Goal: Task Accomplishment & Management: Manage account settings

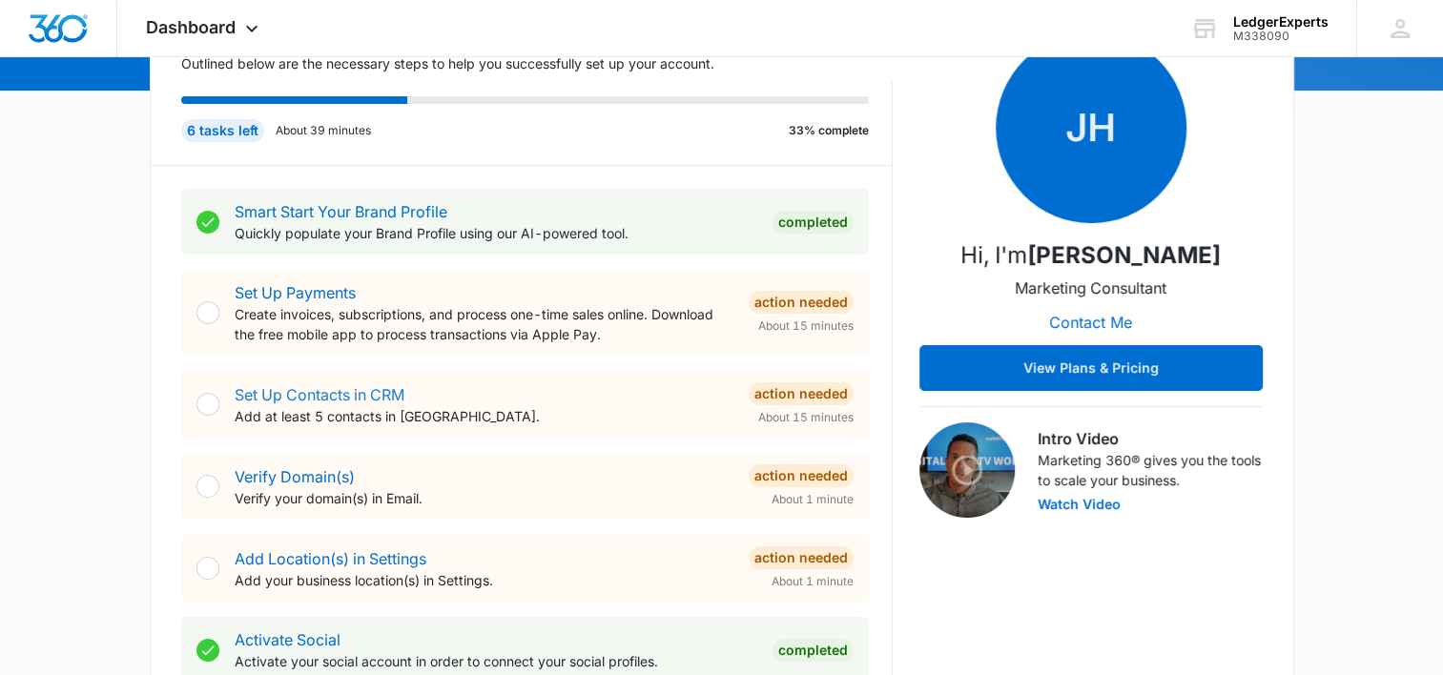
scroll to position [286, 0]
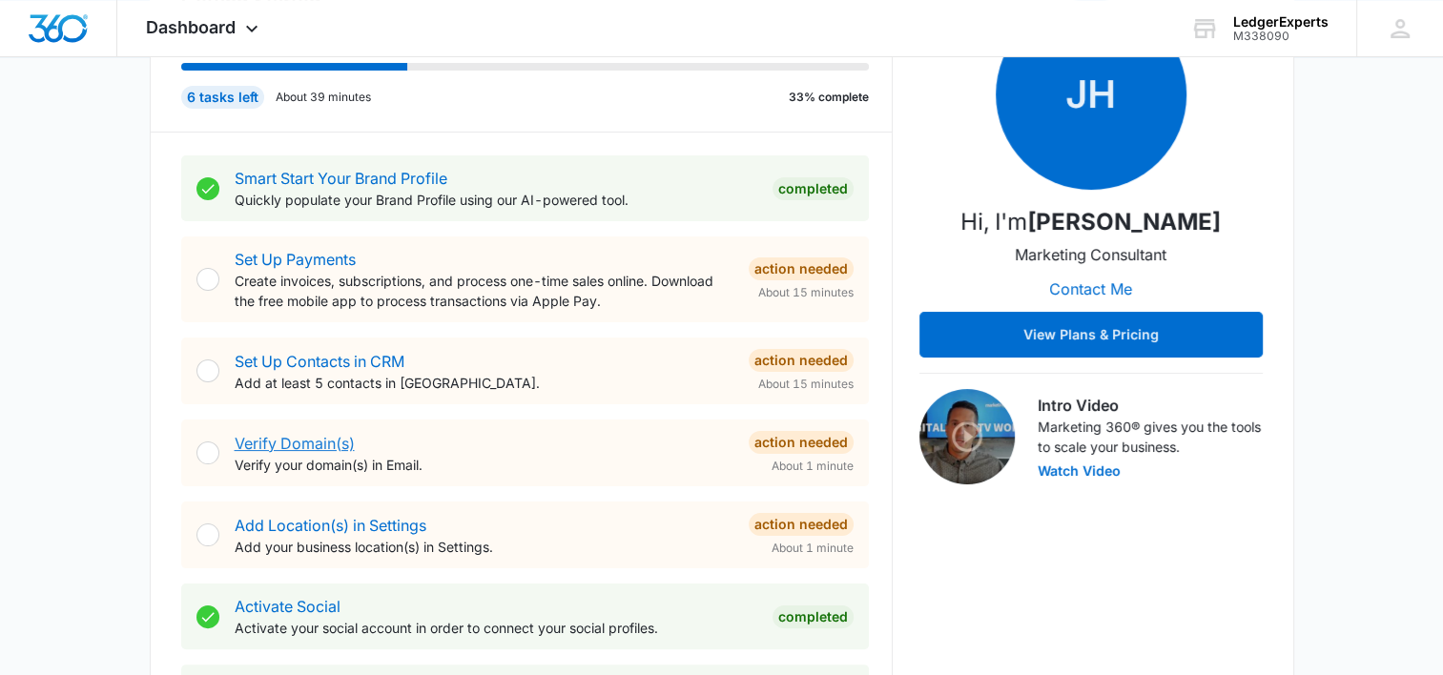
click at [295, 442] on link "Verify Domain(s)" at bounding box center [295, 443] width 120 height 19
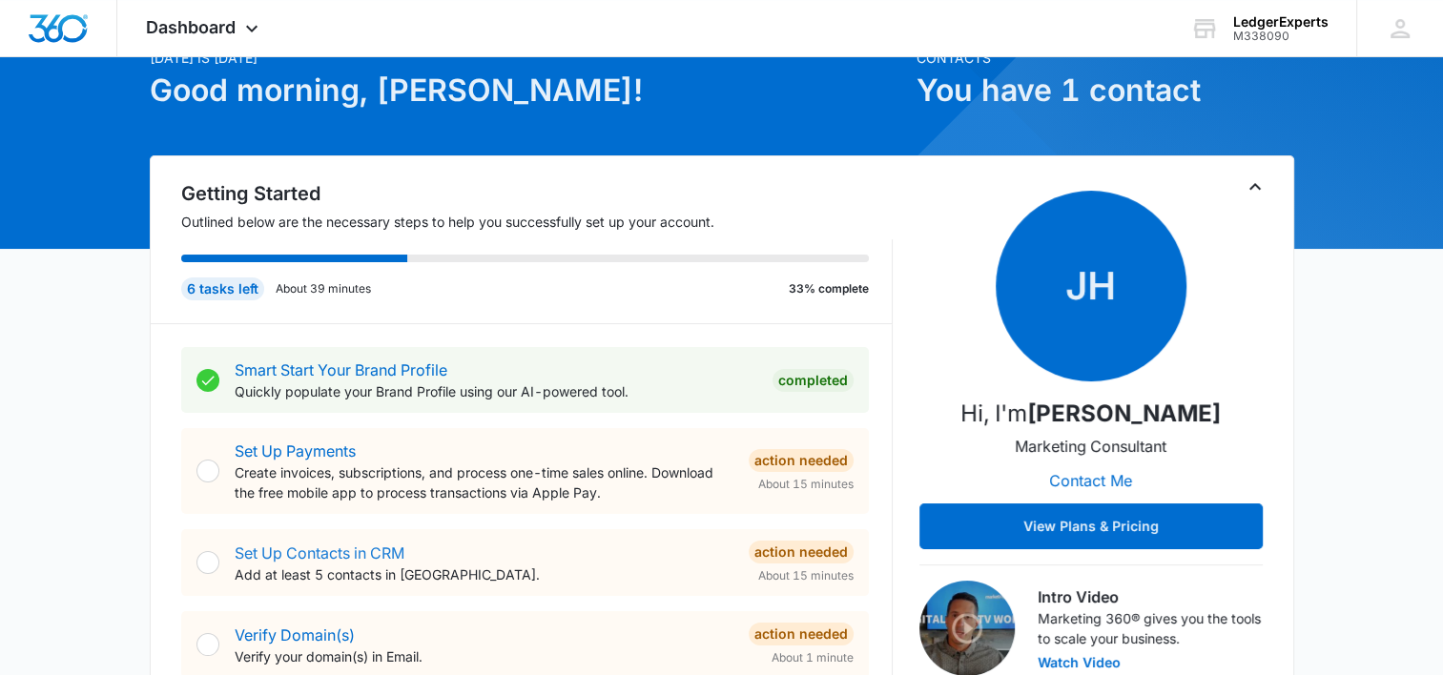
scroll to position [95, 0]
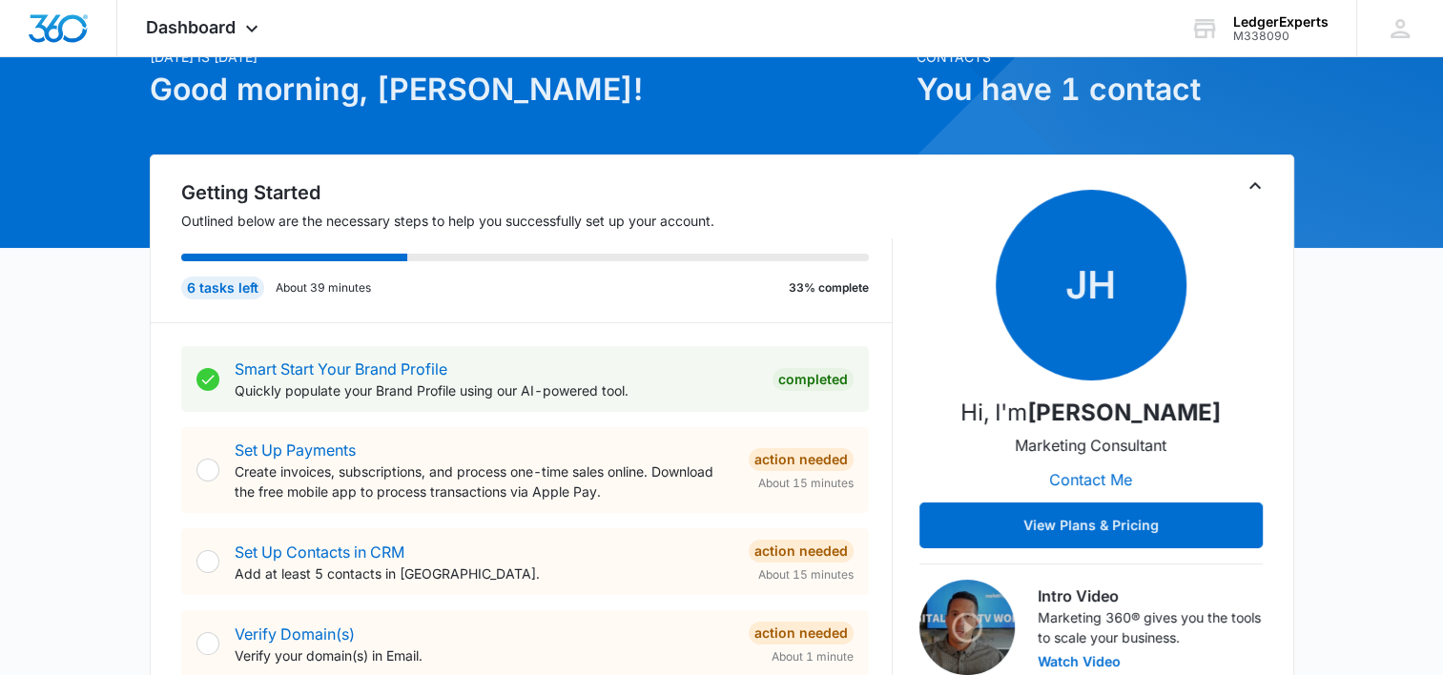
click at [210, 469] on div at bounding box center [208, 470] width 23 height 23
click at [292, 454] on link "Set Up Payments" at bounding box center [295, 450] width 121 height 19
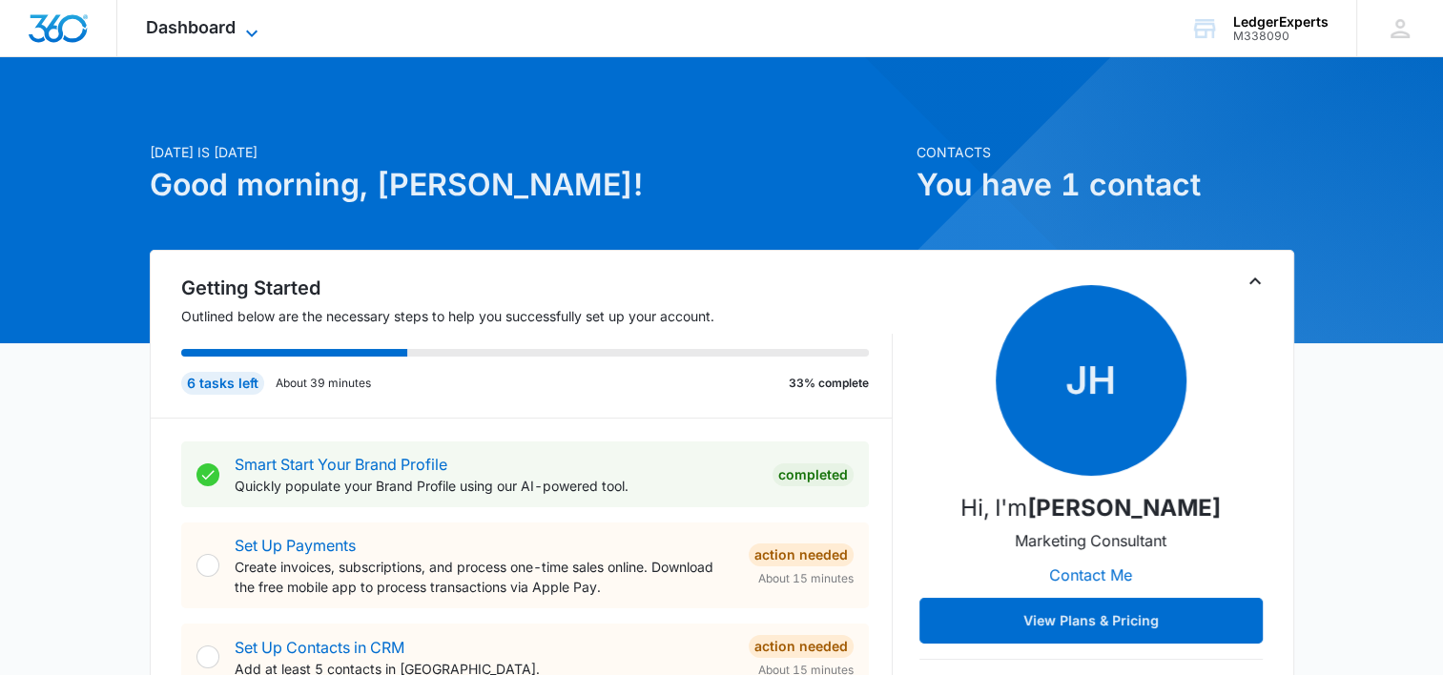
click at [195, 26] on span "Dashboard" at bounding box center [191, 27] width 90 height 20
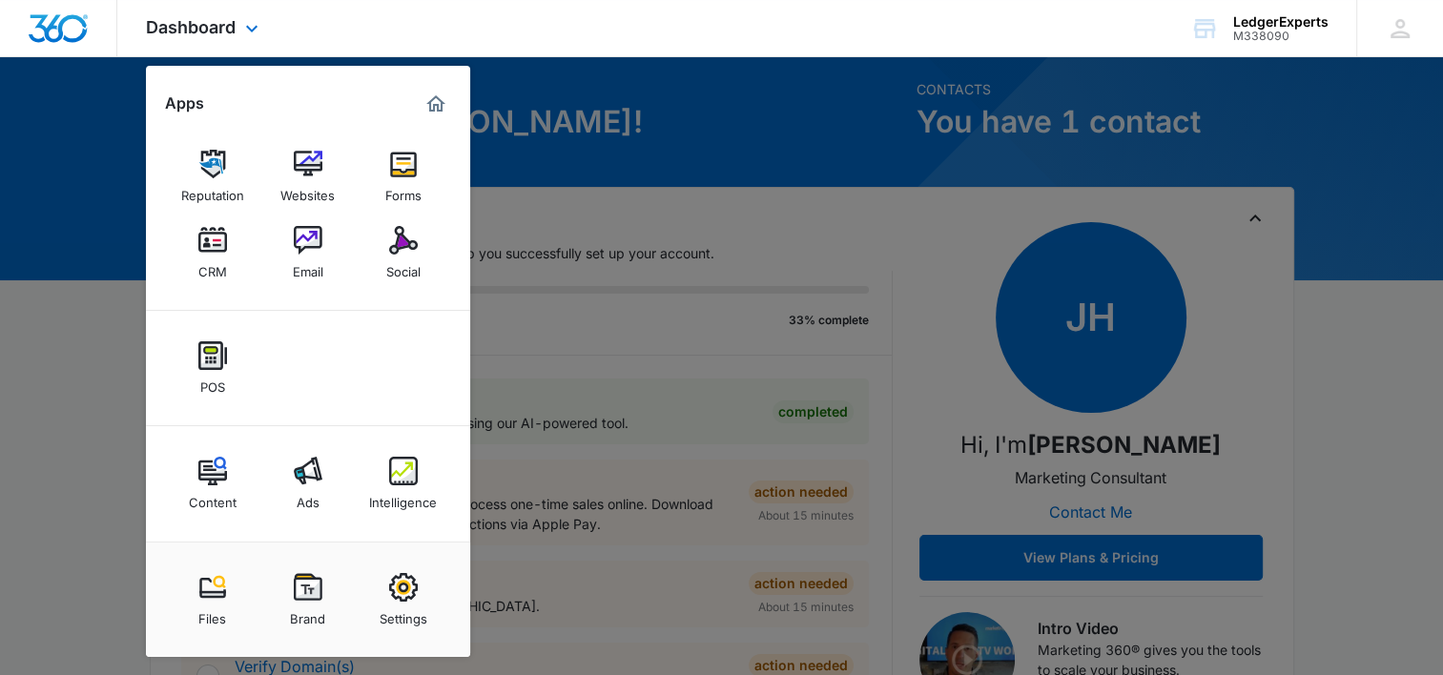
scroll to position [95, 0]
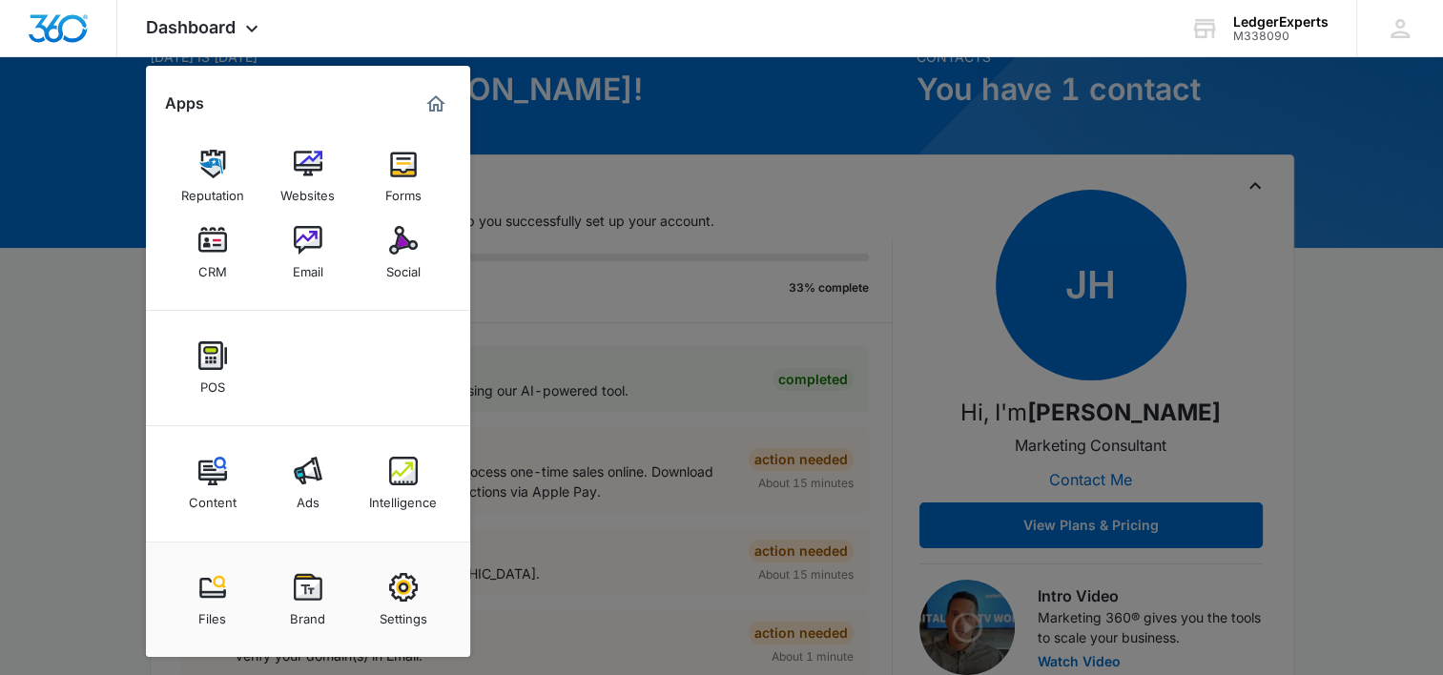
click at [772, 104] on div at bounding box center [721, 337] width 1443 height 675
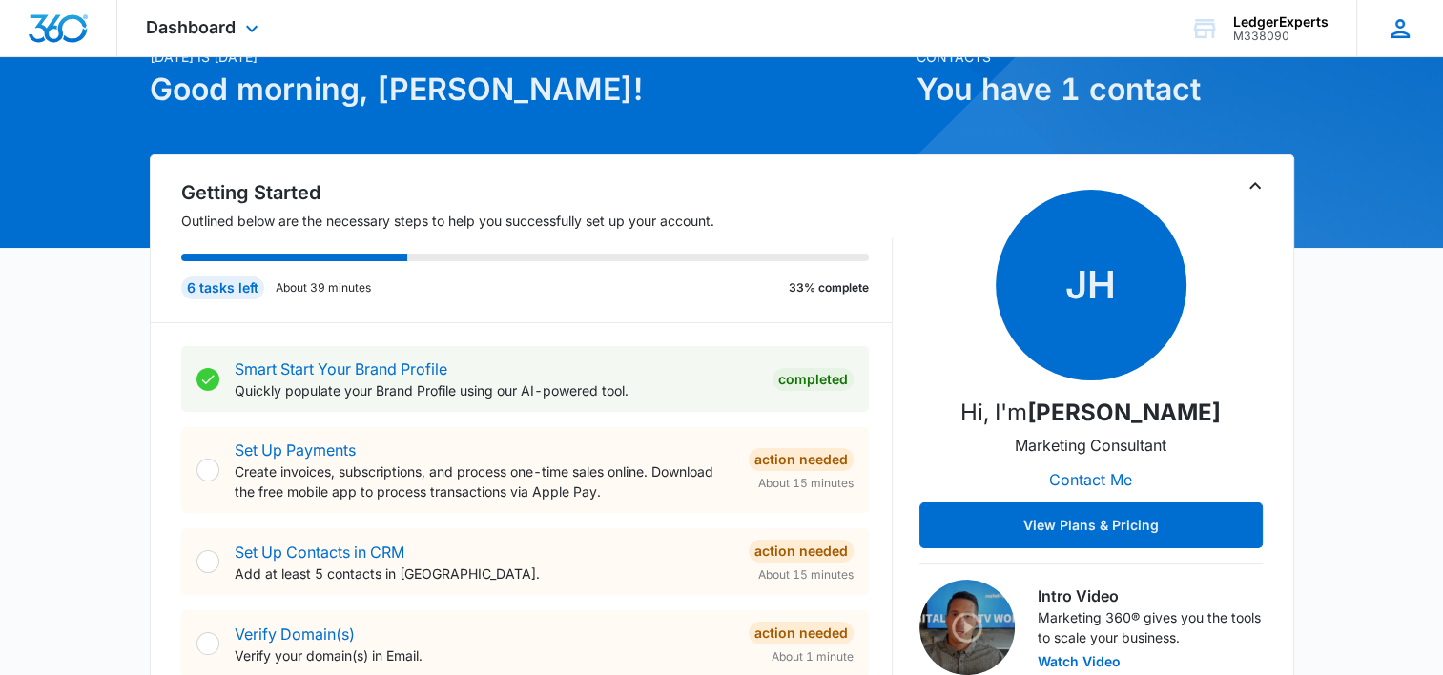
click at [1398, 26] on icon at bounding box center [1400, 28] width 19 height 19
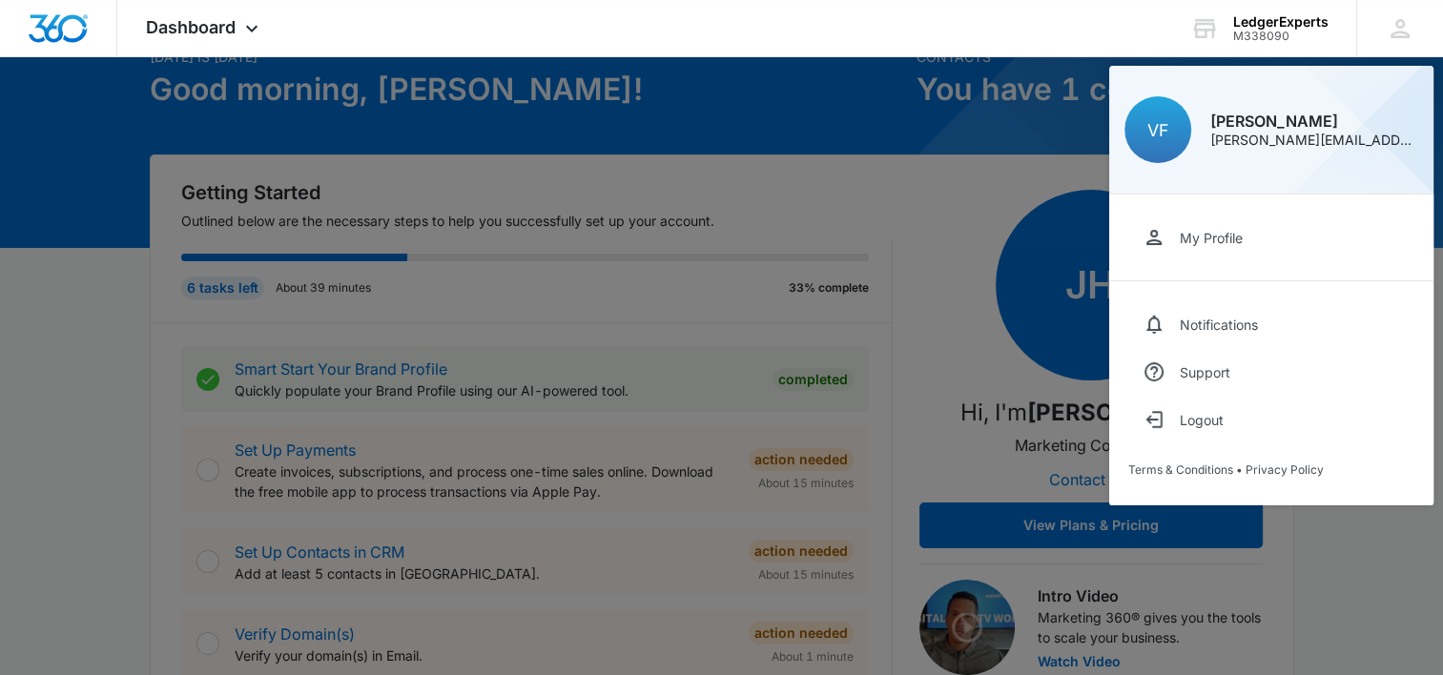
drag, startPoint x: 1209, startPoint y: 425, endPoint x: 1007, endPoint y: 249, distance: 267.1
click at [1209, 424] on div "Logout" at bounding box center [1202, 420] width 44 height 16
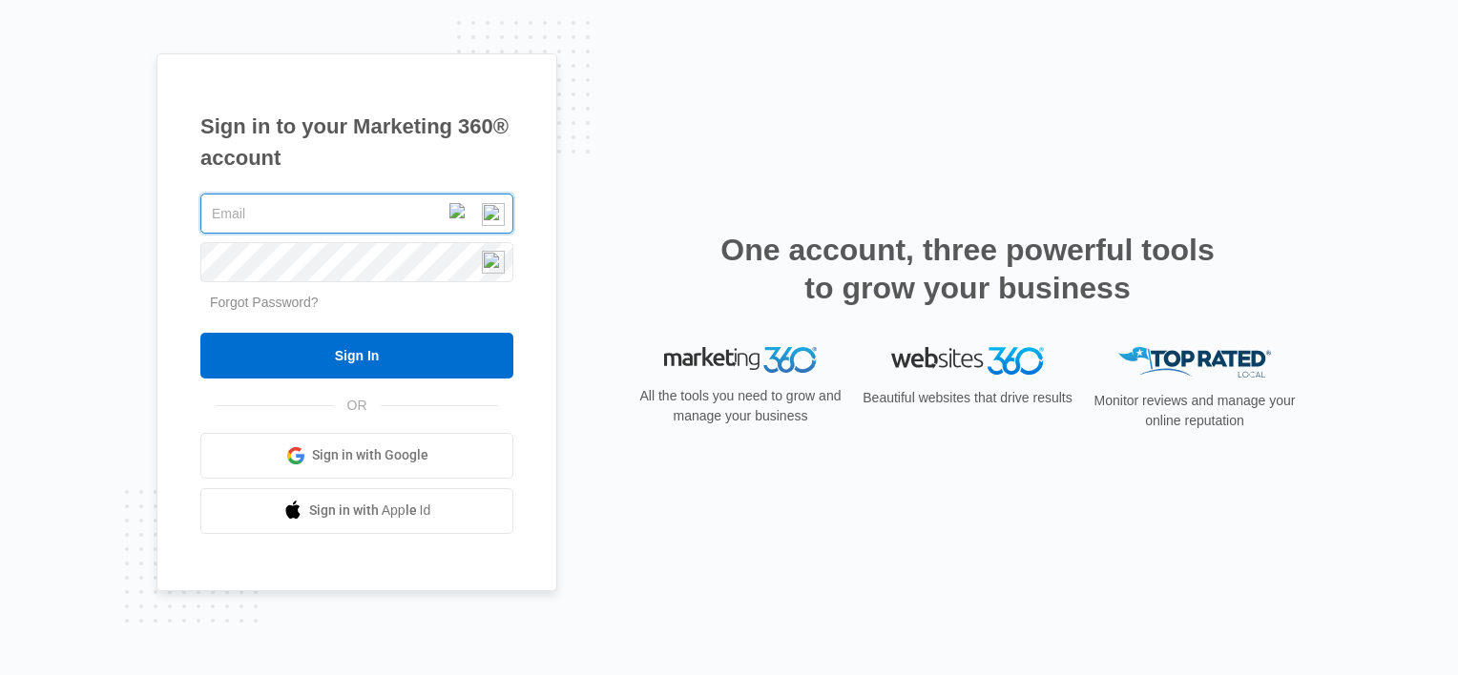
click at [280, 200] on input "text" at bounding box center [356, 214] width 313 height 40
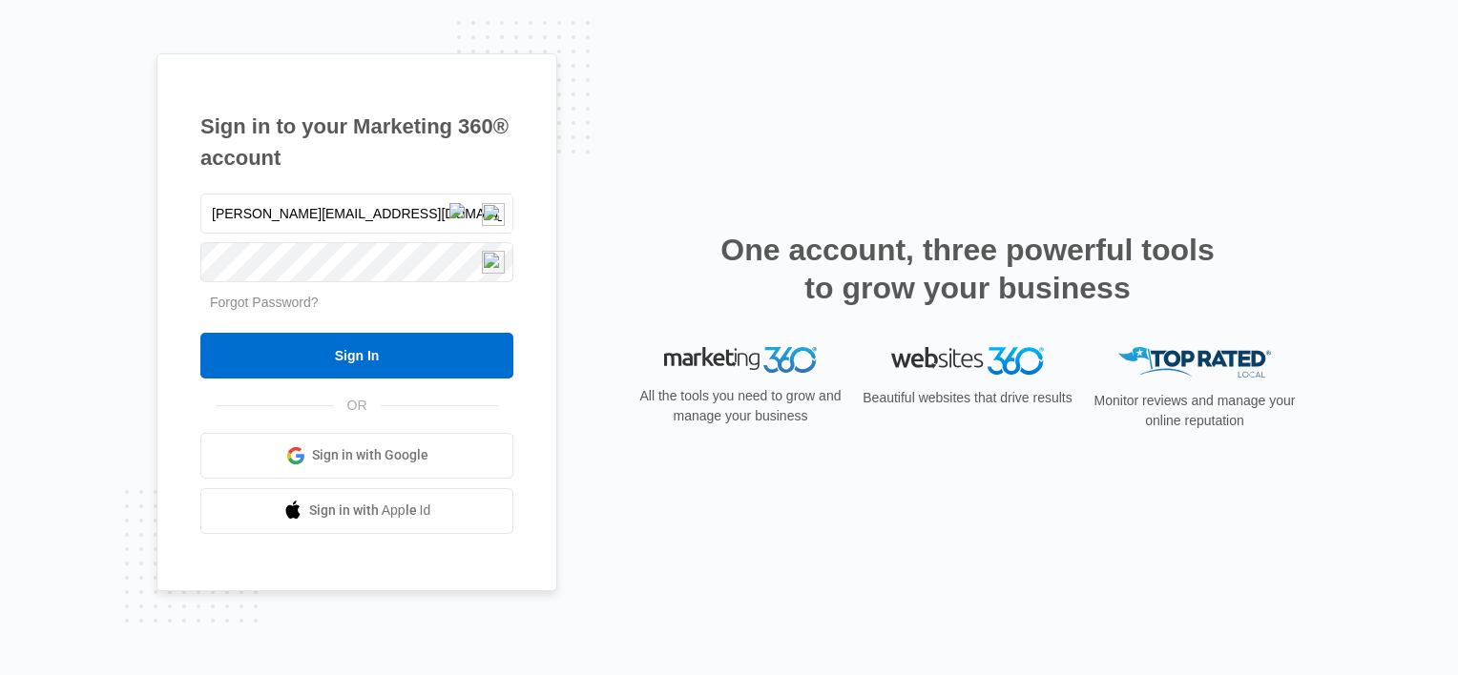
drag, startPoint x: 303, startPoint y: 218, endPoint x: 503, endPoint y: 235, distance: 200.1
click at [503, 235] on div "[PERSON_NAME][EMAIL_ADDRESS][DOMAIN_NAME]" at bounding box center [356, 214] width 313 height 48
type input "vallaire.fields@ledgerexperts.com"
click at [531, 118] on div "Sign in to your Marketing 360® account vallaire.fields@ledgerexperts.com Forgot…" at bounding box center [356, 322] width 401 height 538
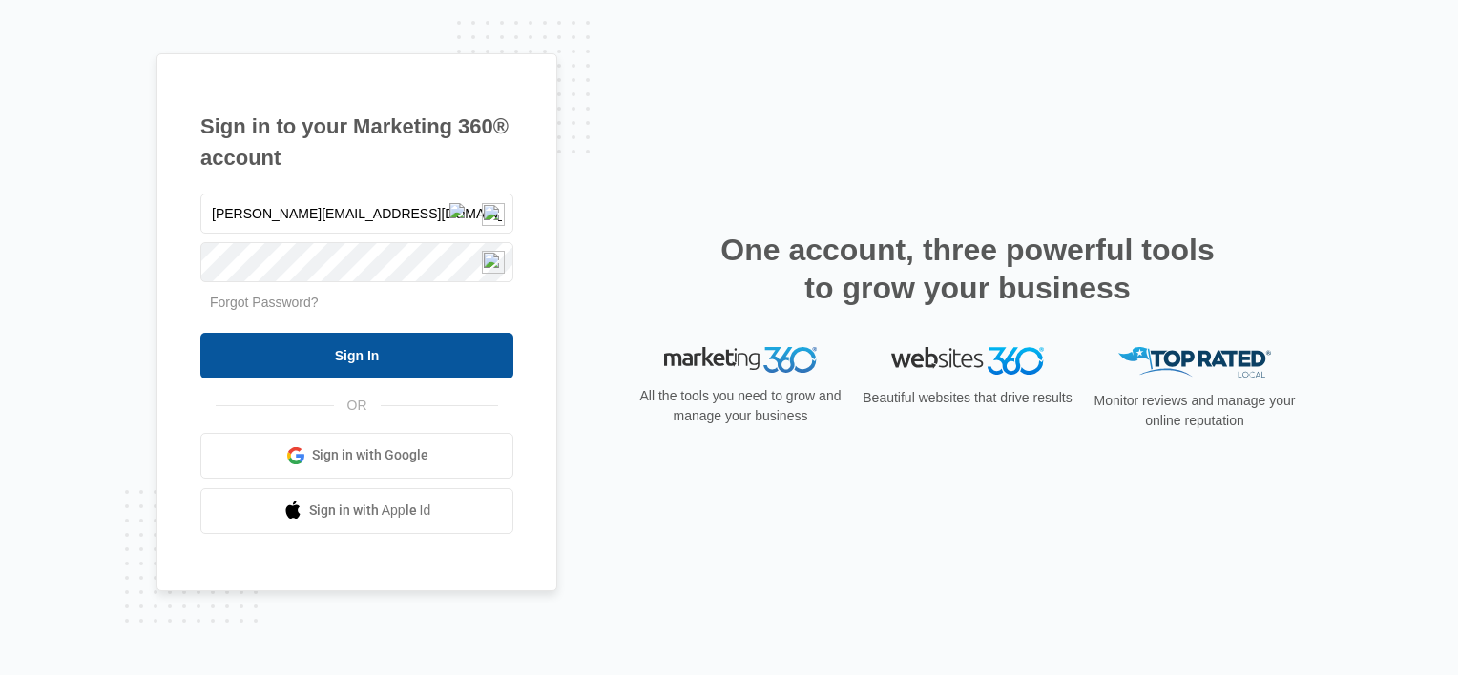
click at [340, 363] on input "Sign In" at bounding box center [356, 356] width 313 height 46
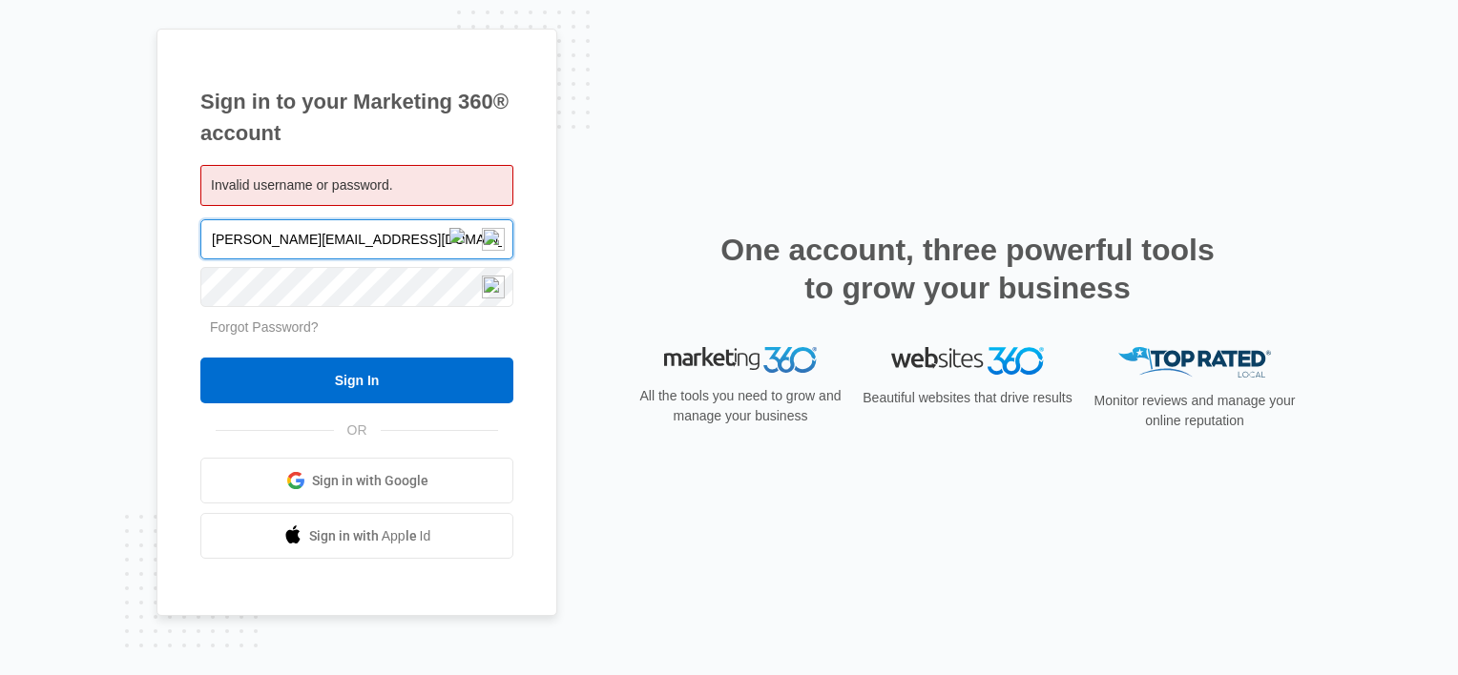
drag, startPoint x: 413, startPoint y: 237, endPoint x: 97, endPoint y: 229, distance: 315.9
click at [97, 229] on div "Sign in to your Marketing 360® account Invalid username or password. [PERSON_NA…" at bounding box center [729, 337] width 1458 height 675
type input "[PERSON_NAME][EMAIL_ADDRESS][DOMAIN_NAME]"
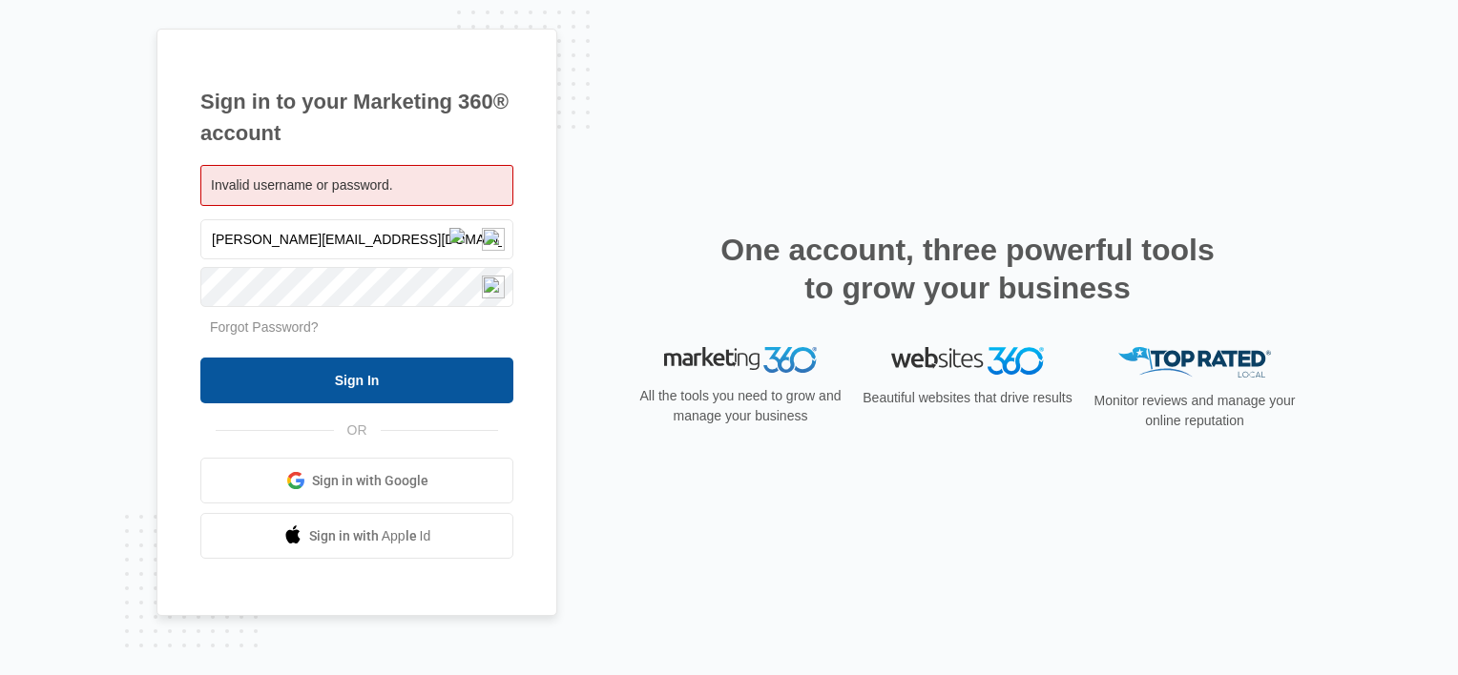
click at [335, 377] on input "Sign In" at bounding box center [356, 381] width 313 height 46
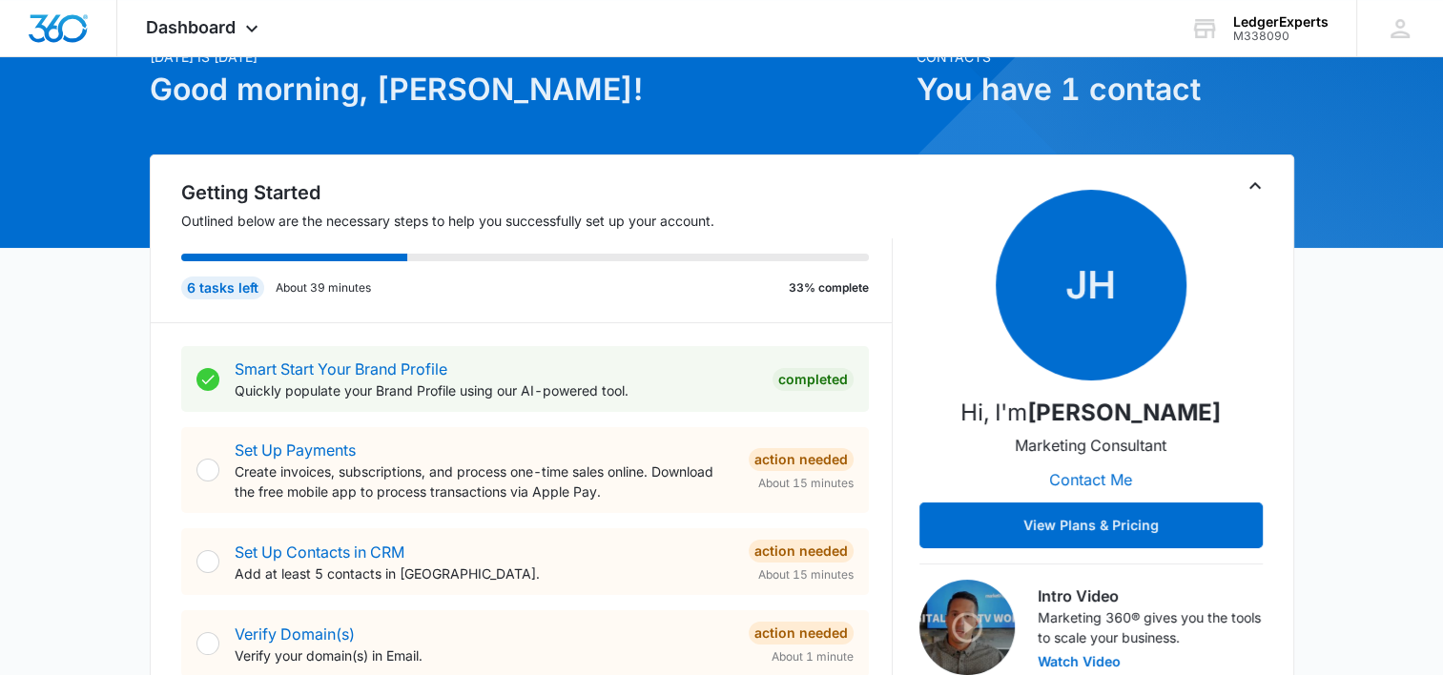
scroll to position [95, 0]
click at [1403, 28] on icon at bounding box center [1400, 28] width 29 height 29
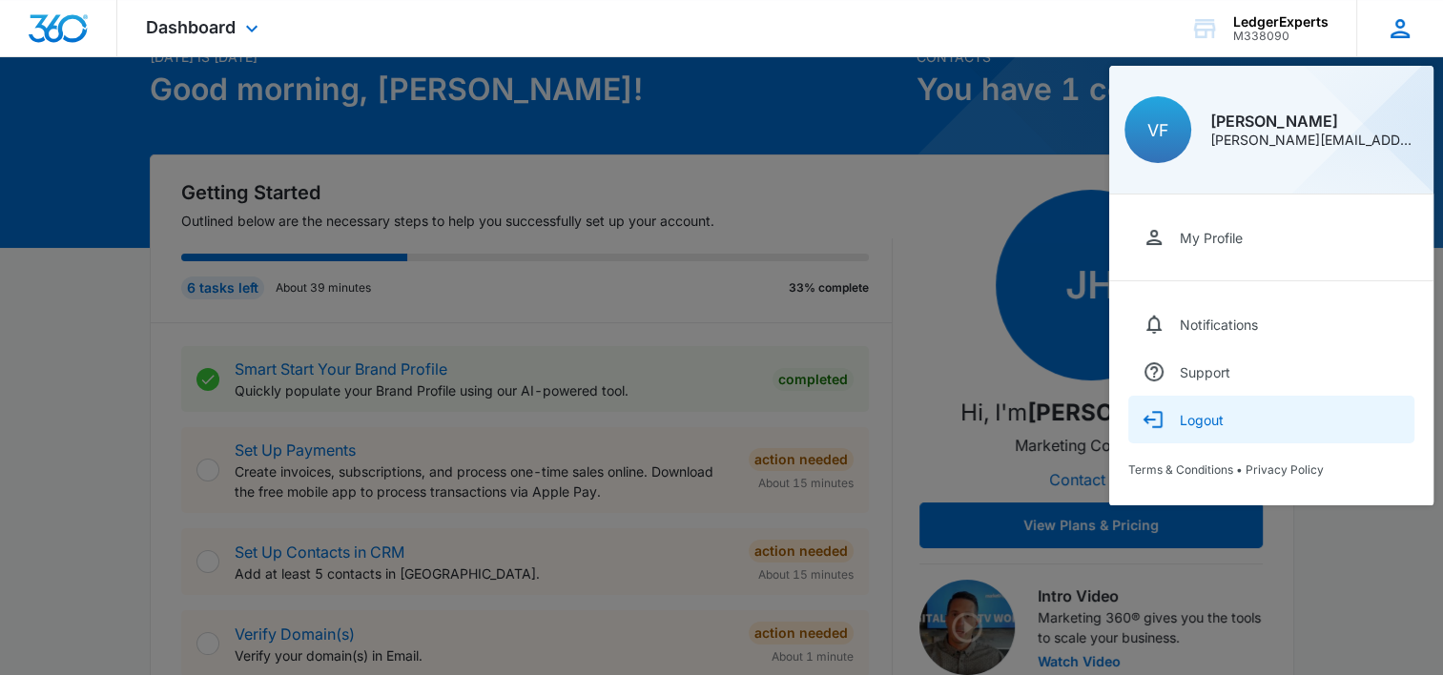
click at [1216, 421] on div "Logout" at bounding box center [1202, 420] width 44 height 16
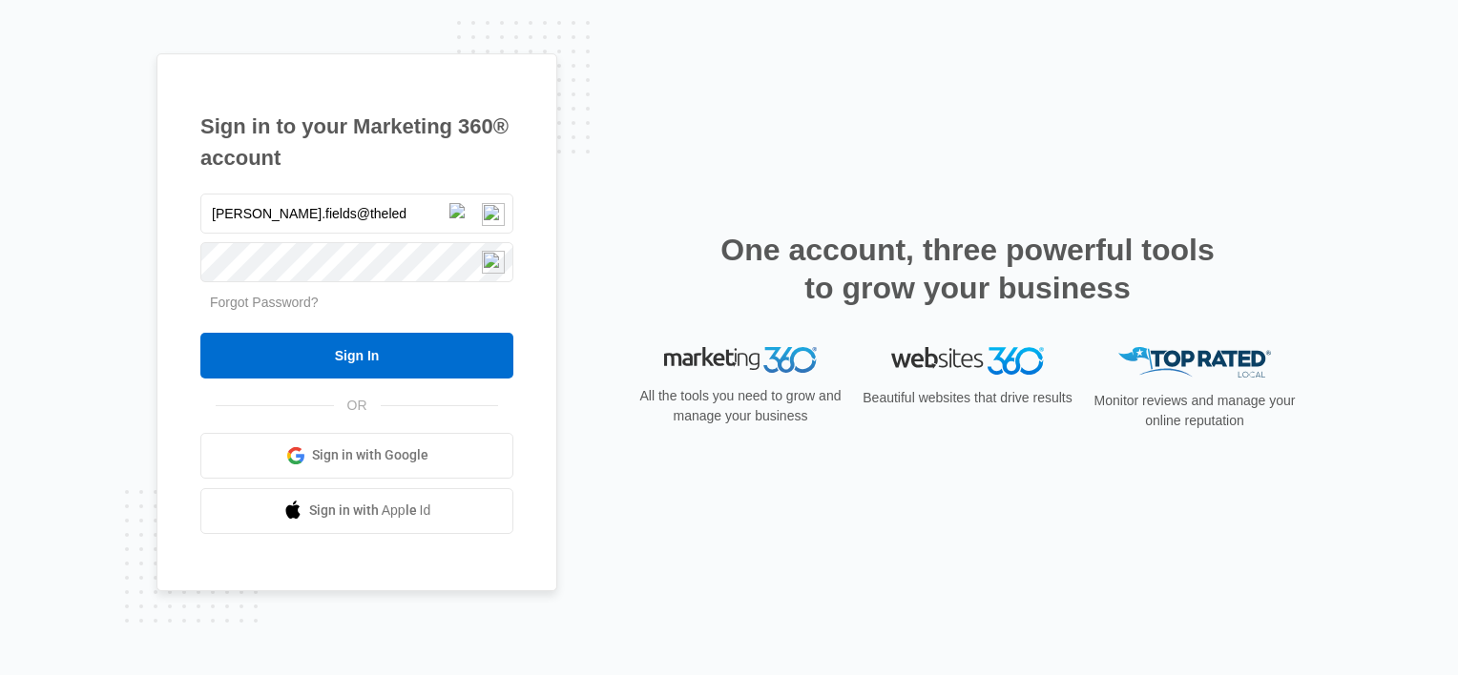
type input "[PERSON_NAME][EMAIL_ADDRESS][DOMAIN_NAME]"
click at [263, 301] on link "Forgot Password?" at bounding box center [264, 302] width 109 height 15
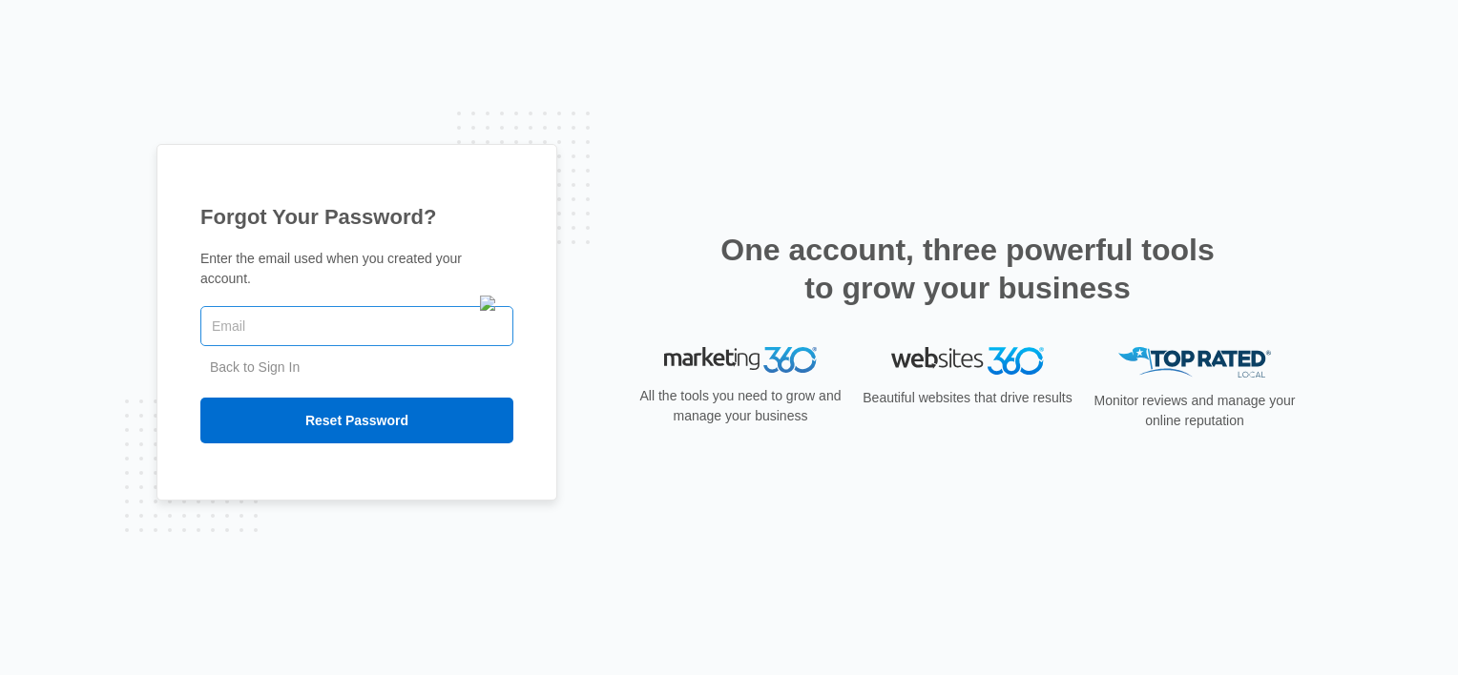
click at [246, 329] on input "text" at bounding box center [356, 326] width 313 height 40
type input "vallaire.fields@ledgerexperts.com"
click at [295, 362] on link "Back to Sign In" at bounding box center [255, 367] width 90 height 15
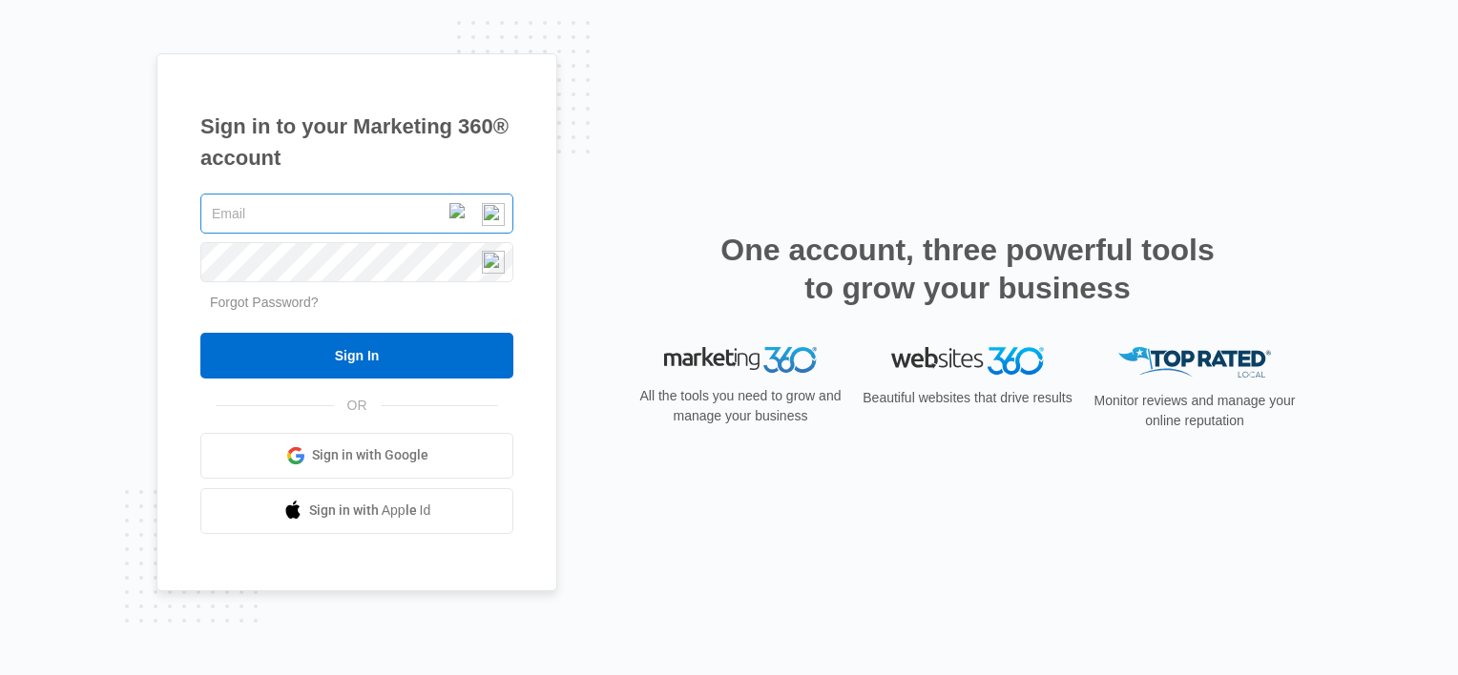
click at [299, 224] on input "text" at bounding box center [356, 214] width 313 height 40
type input "[PERSON_NAME][EMAIL_ADDRESS][DOMAIN_NAME]"
click at [459, 84] on div "Sign in to your Marketing 360® account [PERSON_NAME][EMAIL_ADDRESS][DOMAIN_NAME…" at bounding box center [356, 322] width 401 height 538
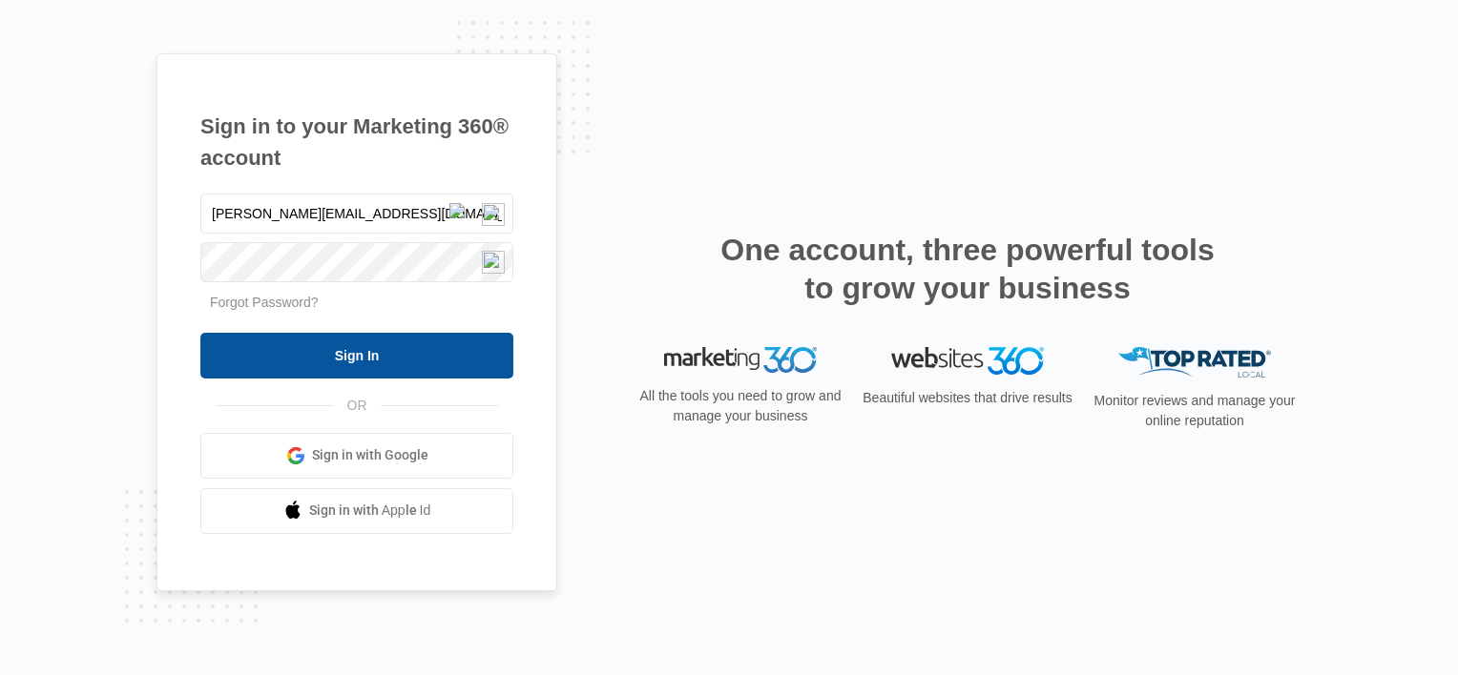
click at [363, 358] on input "Sign In" at bounding box center [356, 356] width 313 height 46
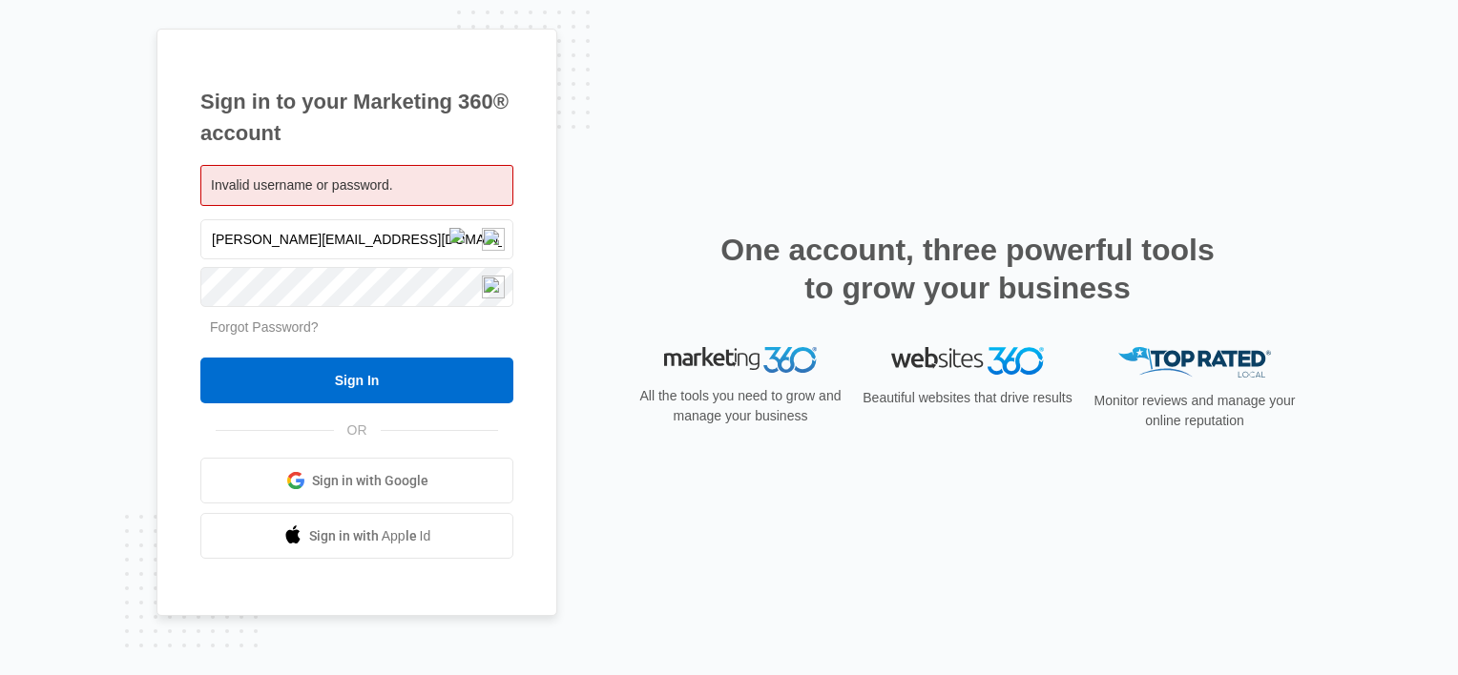
click at [221, 334] on link "Forgot Password?" at bounding box center [264, 327] width 109 height 15
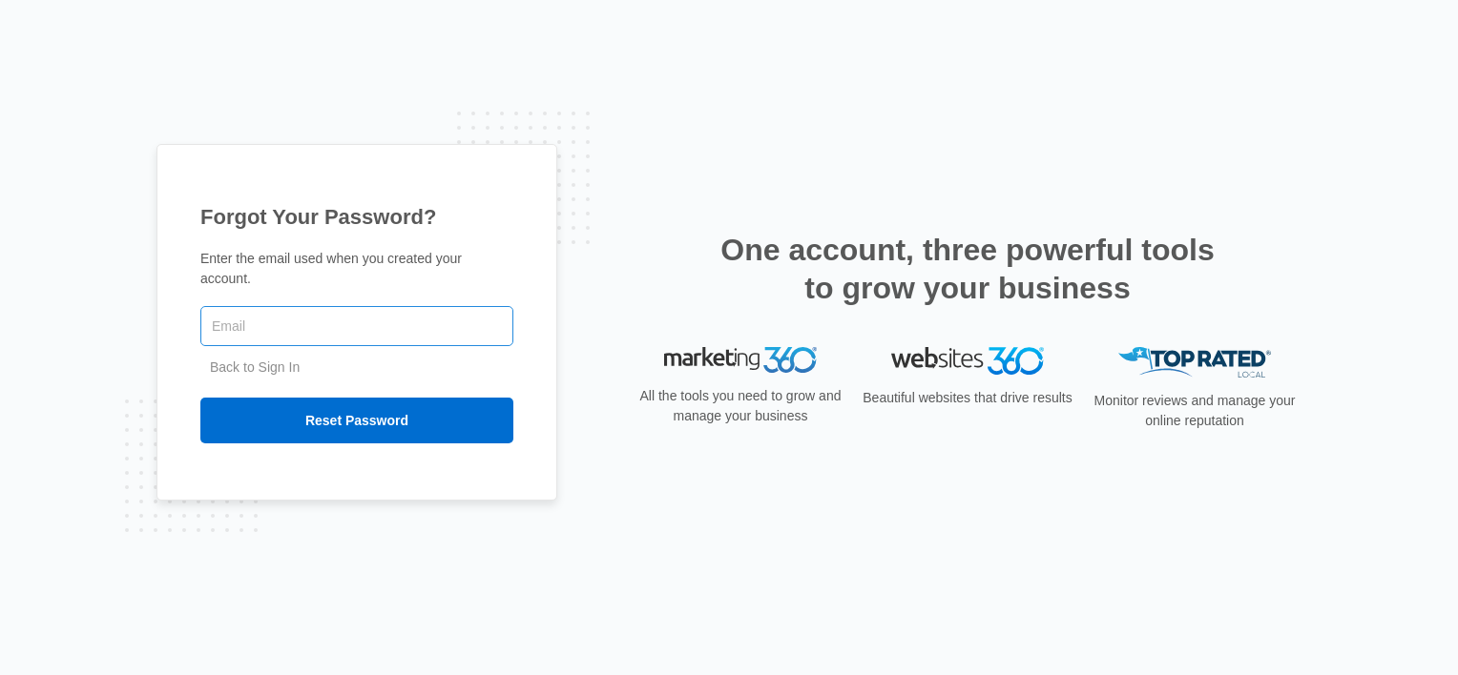
click at [236, 317] on input "text" at bounding box center [356, 326] width 313 height 40
type input "[PERSON_NAME][EMAIL_ADDRESS][DOMAIN_NAME]"
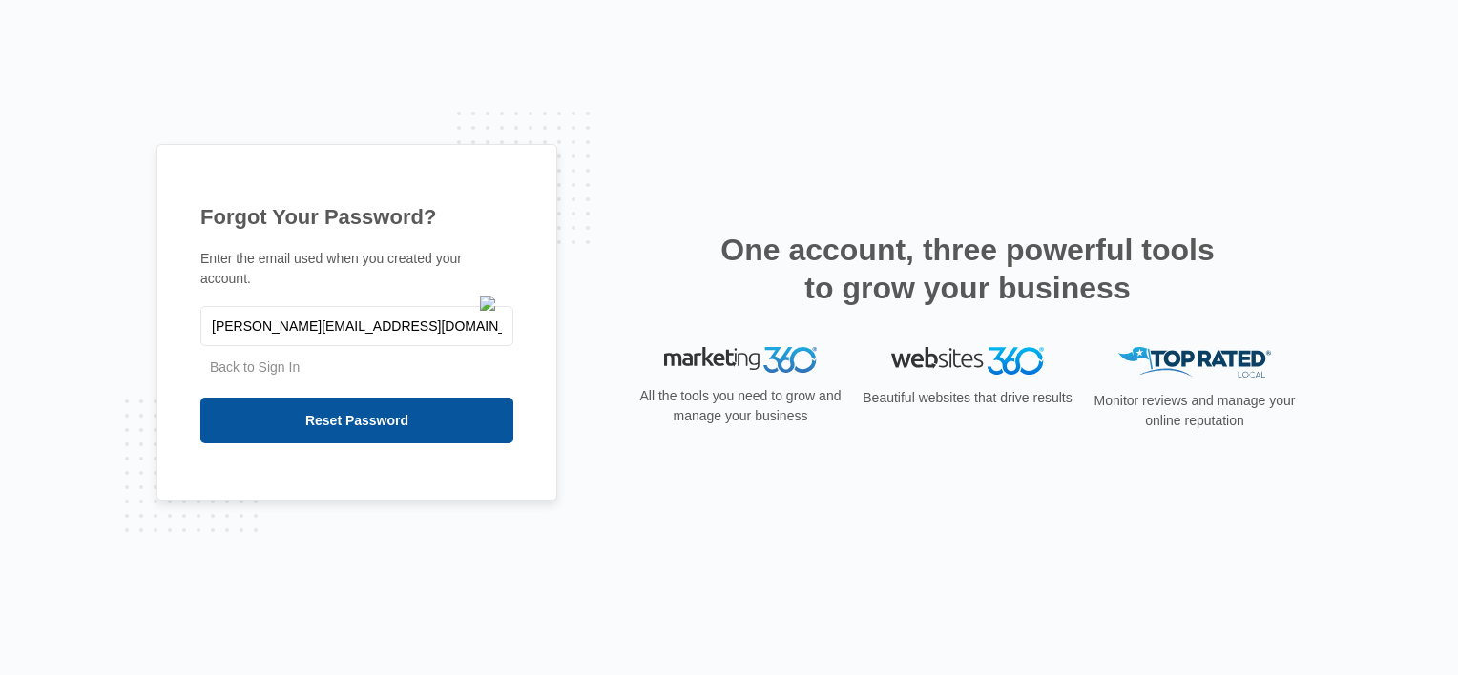
click at [363, 404] on input "Reset Password" at bounding box center [356, 421] width 313 height 46
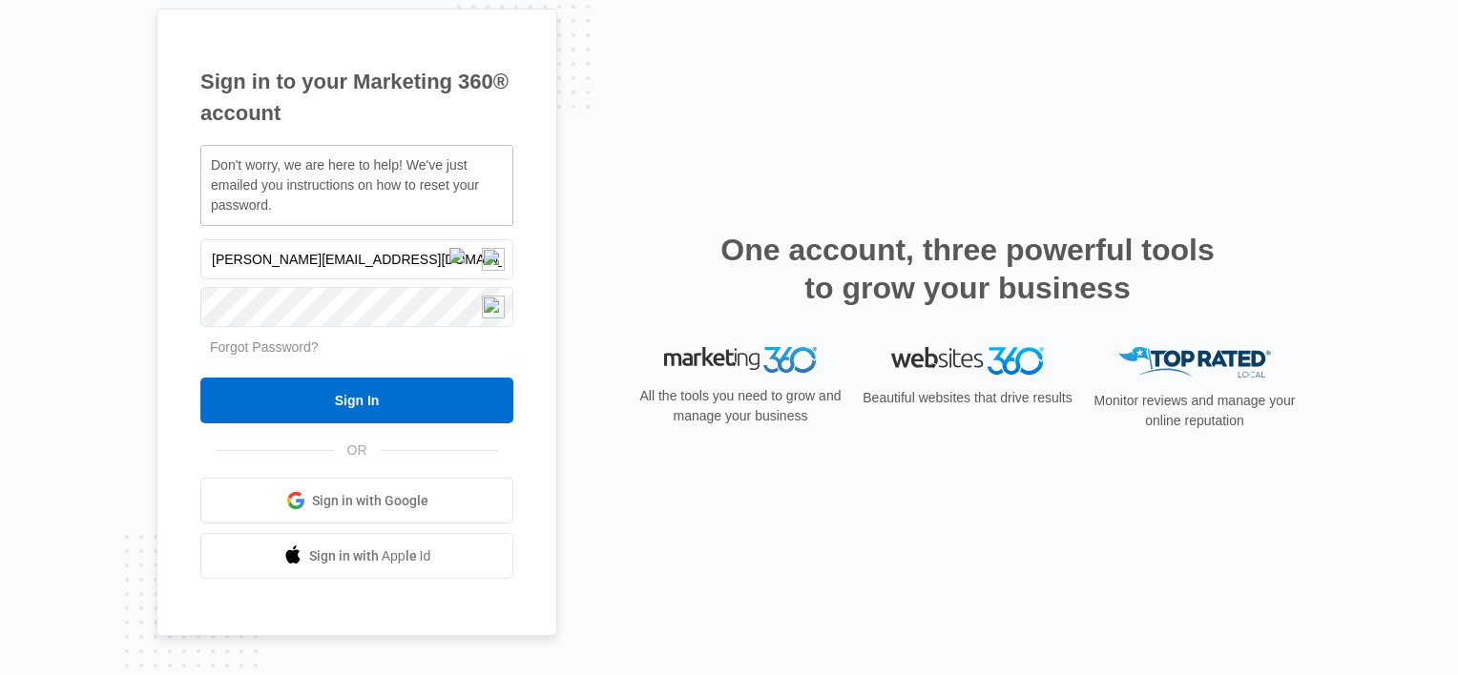
click at [385, 349] on div "Forgot Password?" at bounding box center [356, 348] width 313 height 20
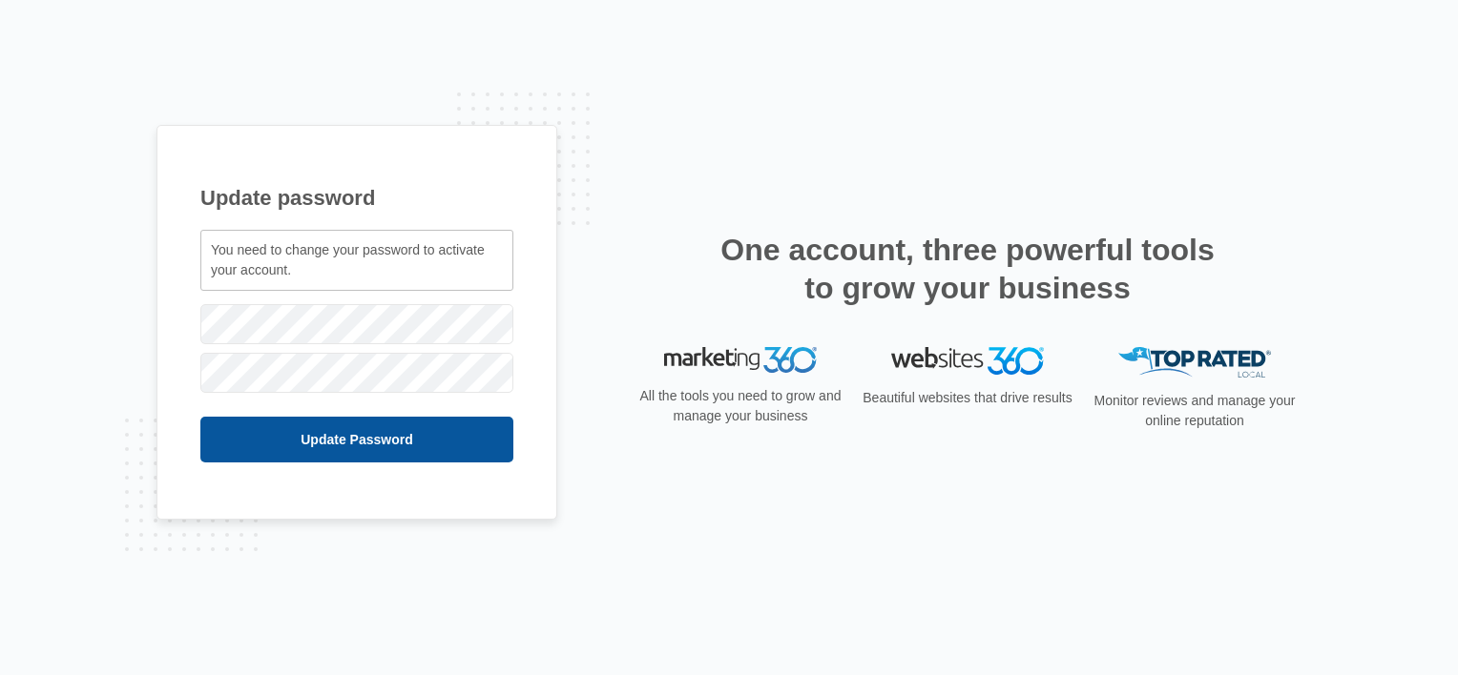
click at [378, 444] on input "Update Password" at bounding box center [356, 440] width 313 height 46
